Goal: Contribute content: Add original content to the website for others to see

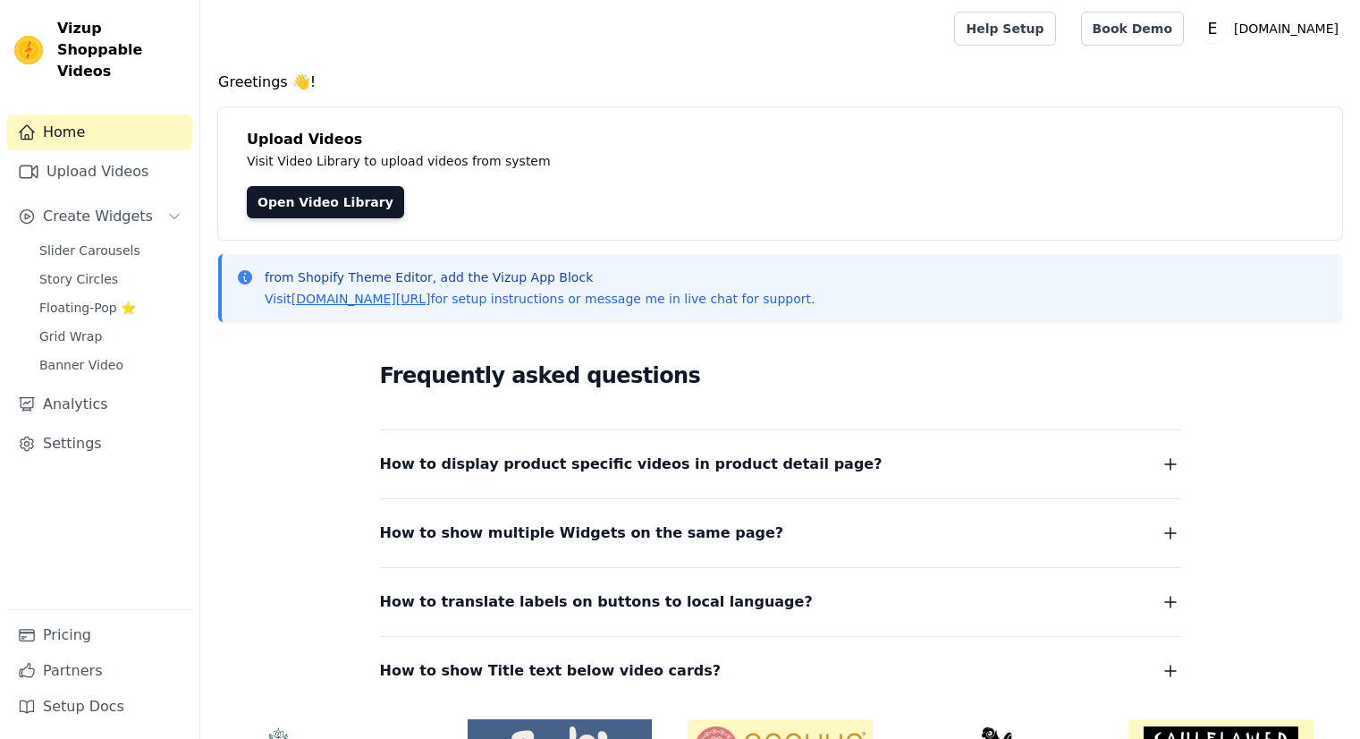
scroll to position [112, 0]
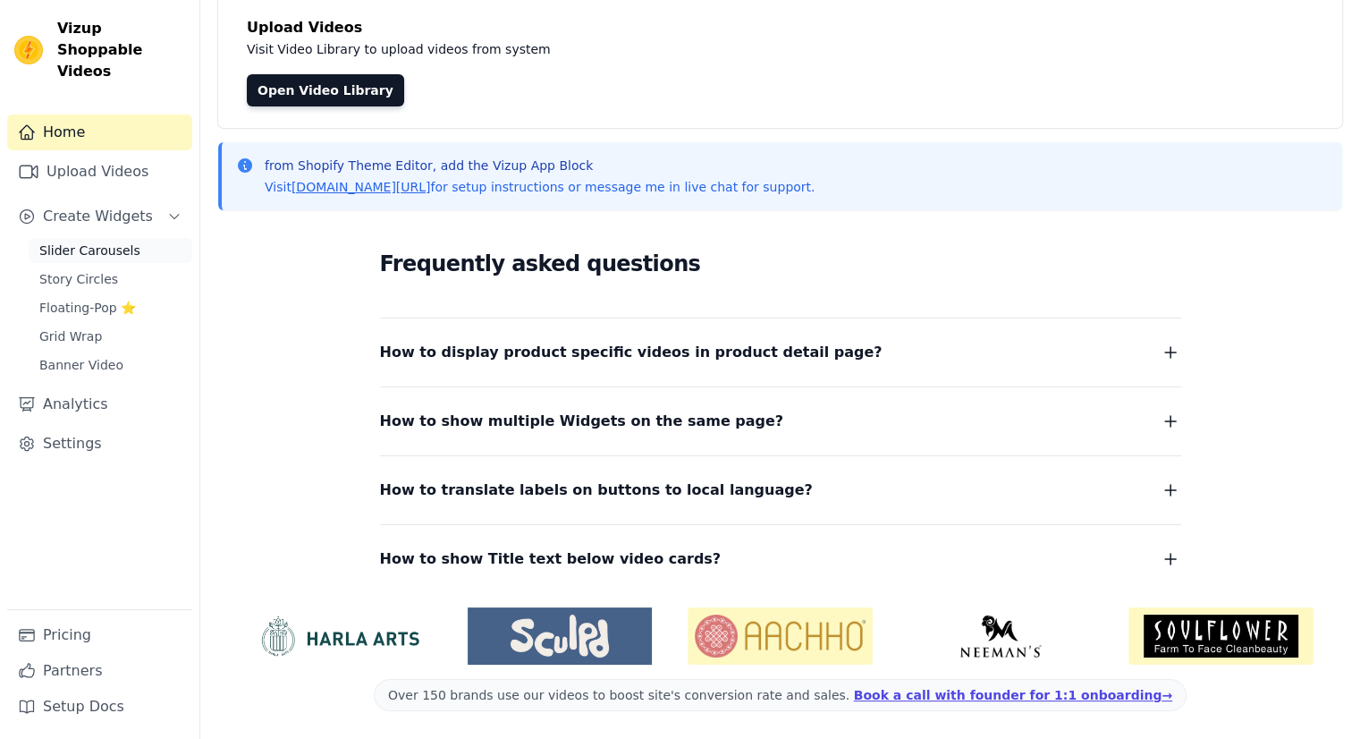
click at [54, 241] on span "Slider Carousels" at bounding box center [89, 250] width 101 height 18
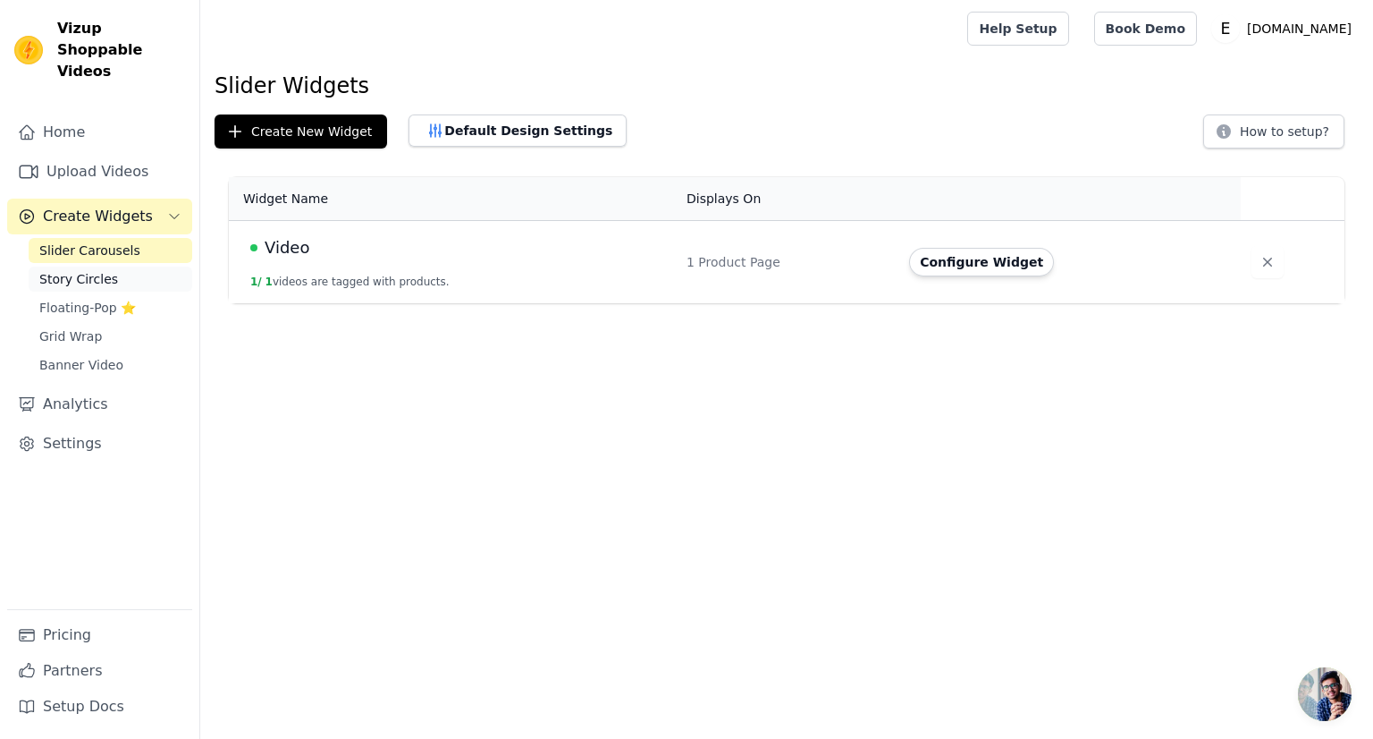
click at [104, 270] on span "Story Circles" at bounding box center [78, 279] width 79 height 18
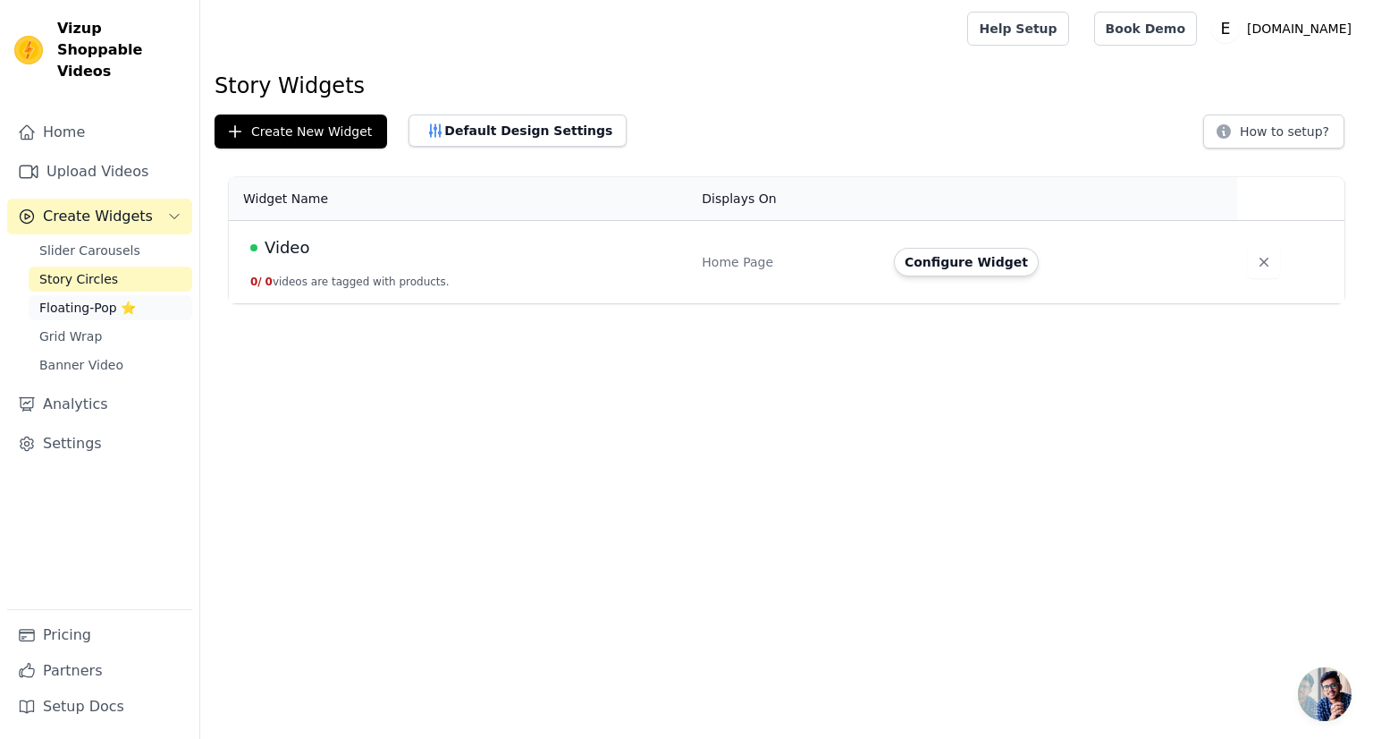
click at [93, 299] on span "Floating-Pop ⭐" at bounding box center [87, 308] width 97 height 18
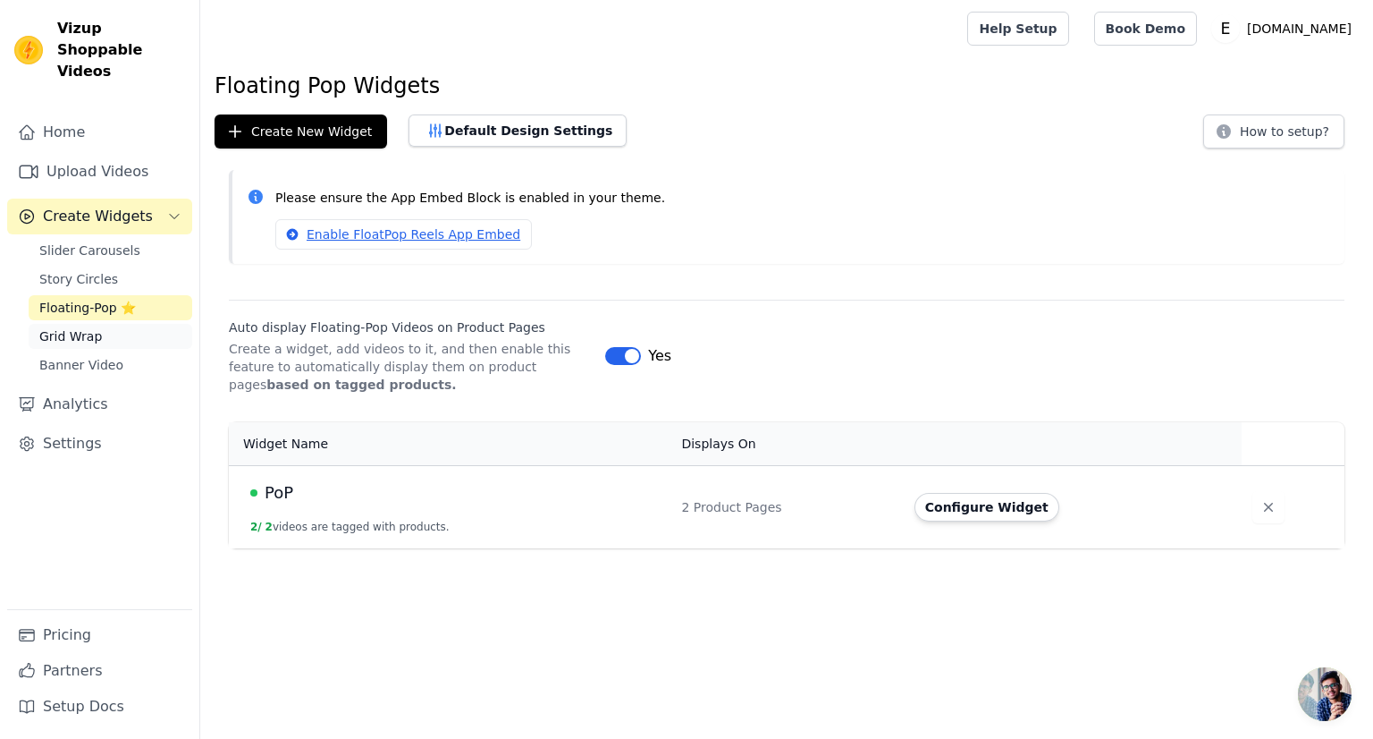
click at [77, 327] on span "Grid Wrap" at bounding box center [70, 336] width 63 height 18
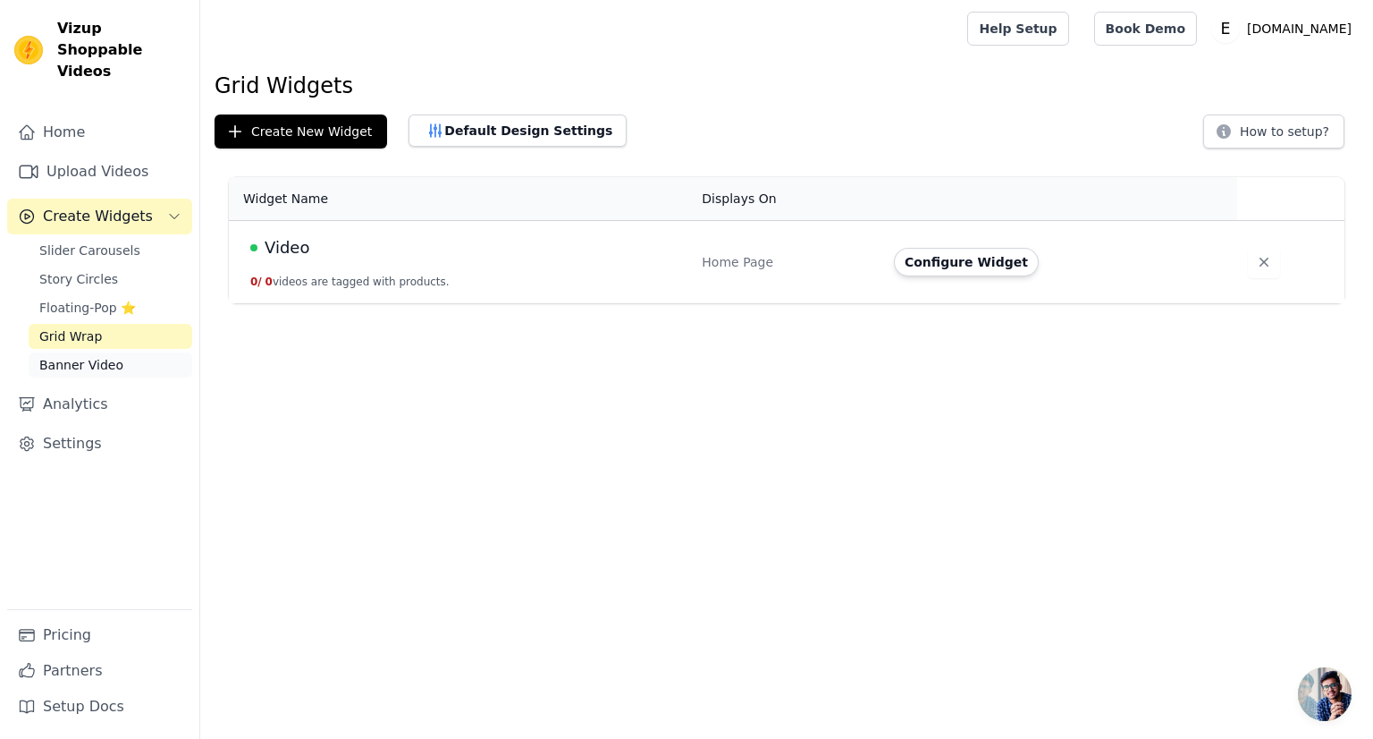
click at [72, 356] on span "Banner Video" at bounding box center [81, 365] width 84 height 18
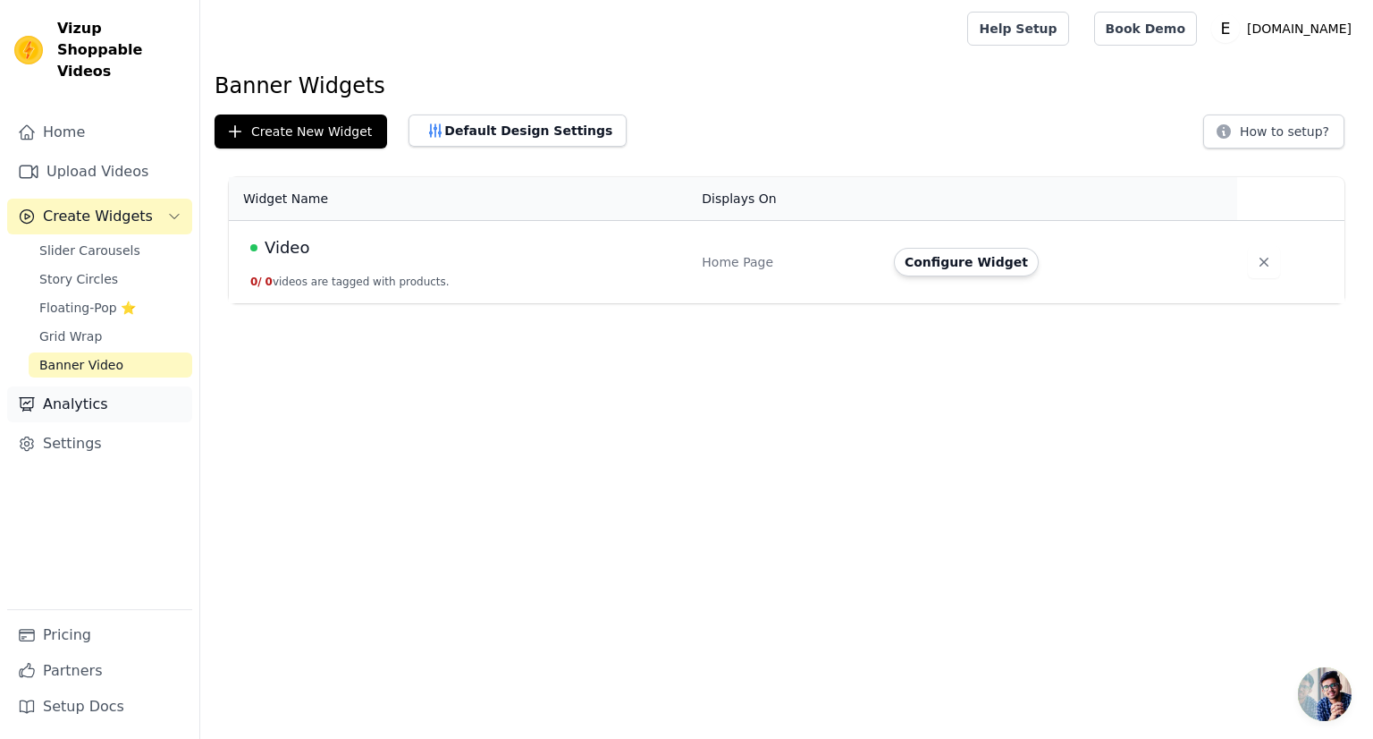
click at [65, 386] on link "Analytics" at bounding box center [99, 404] width 185 height 36
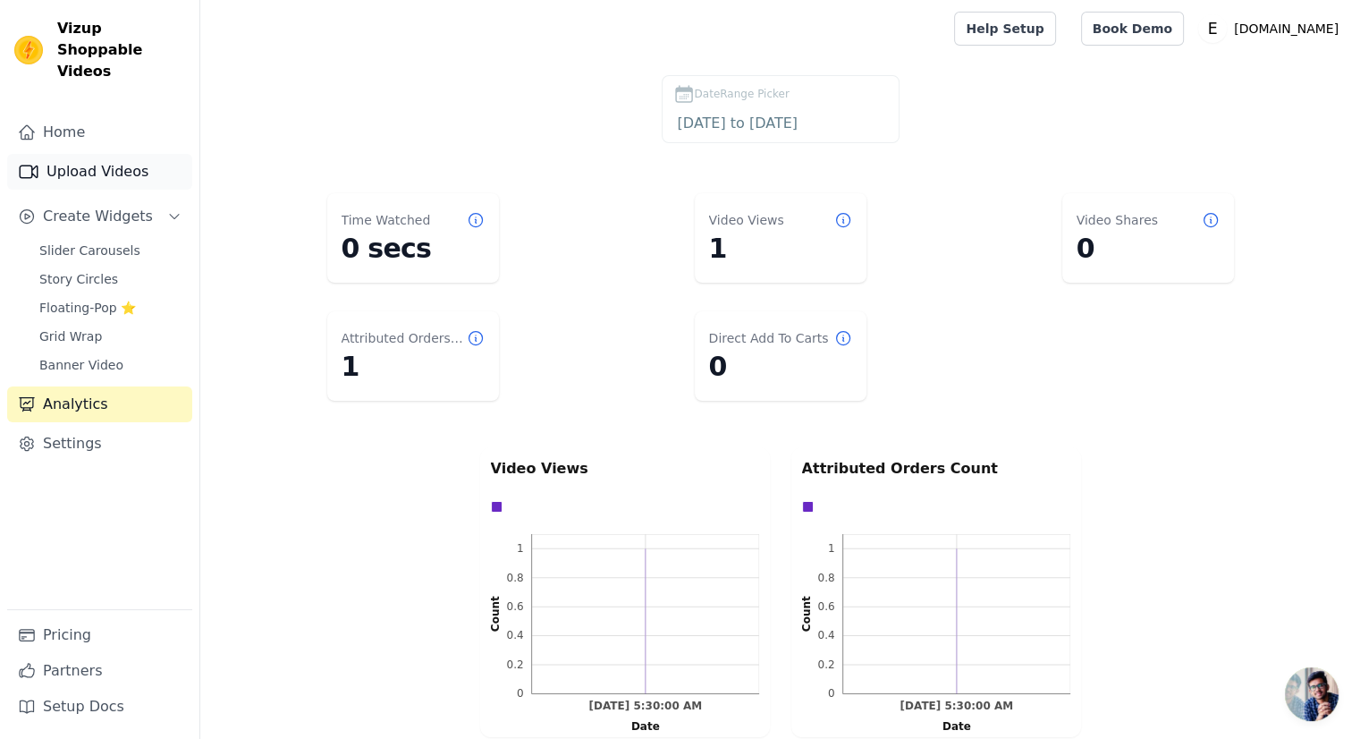
click at [117, 156] on link "Upload Videos" at bounding box center [99, 172] width 185 height 36
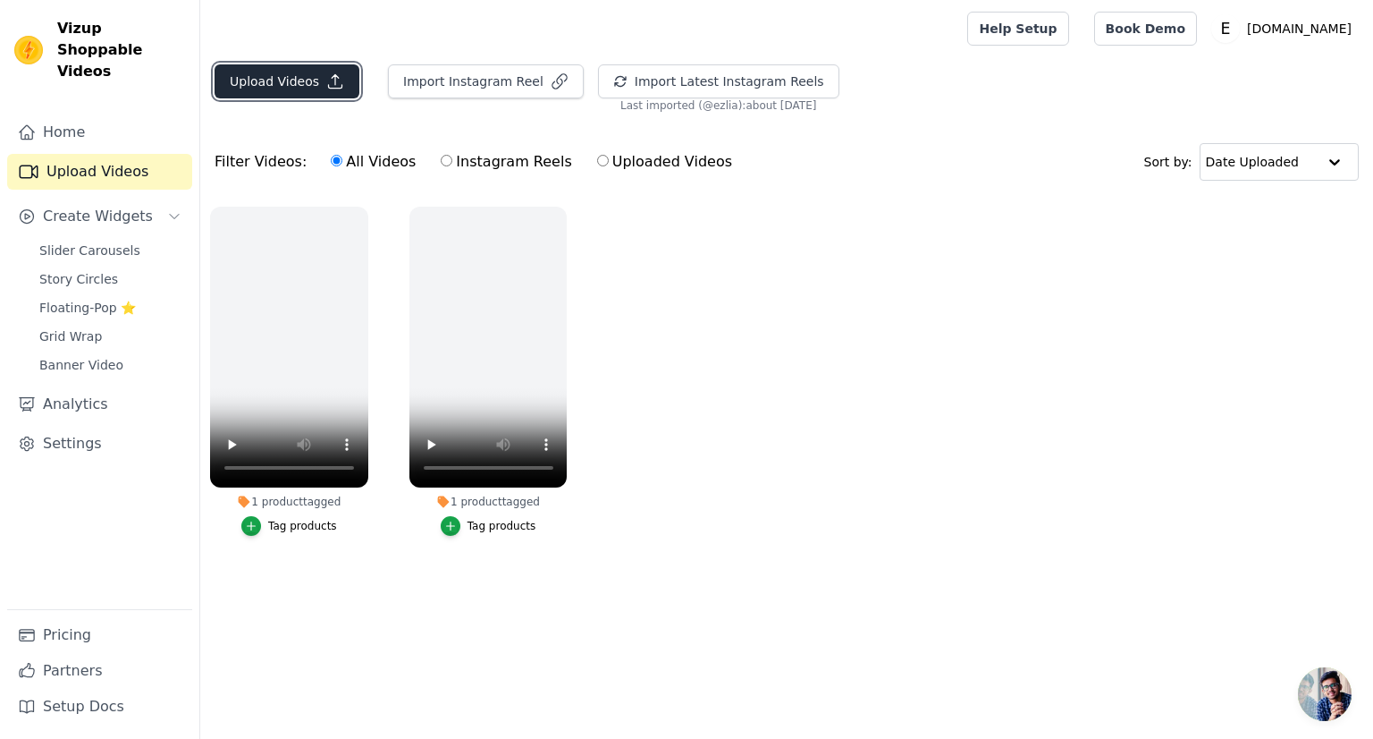
click at [300, 86] on button "Upload Videos" at bounding box center [287, 81] width 145 height 34
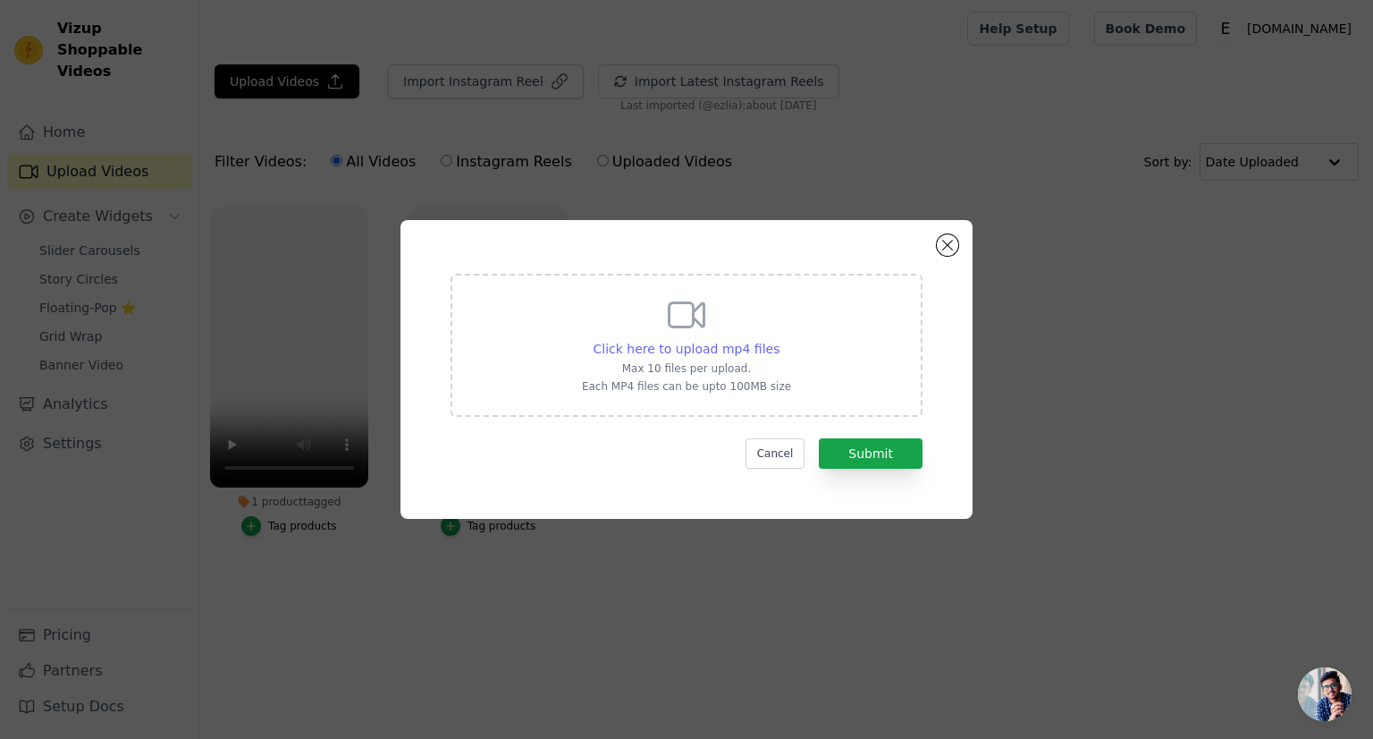
click at [755, 356] on span "Click here to upload mp4 files" at bounding box center [687, 349] width 187 height 14
click at [779, 340] on input "Click here to upload mp4 files Max 10 files per upload. Each MP4 files can be u…" at bounding box center [779, 339] width 1 height 1
click at [791, 446] on button "Cancel" at bounding box center [776, 453] width 60 height 30
